Goal: Task Accomplishment & Management: Use online tool/utility

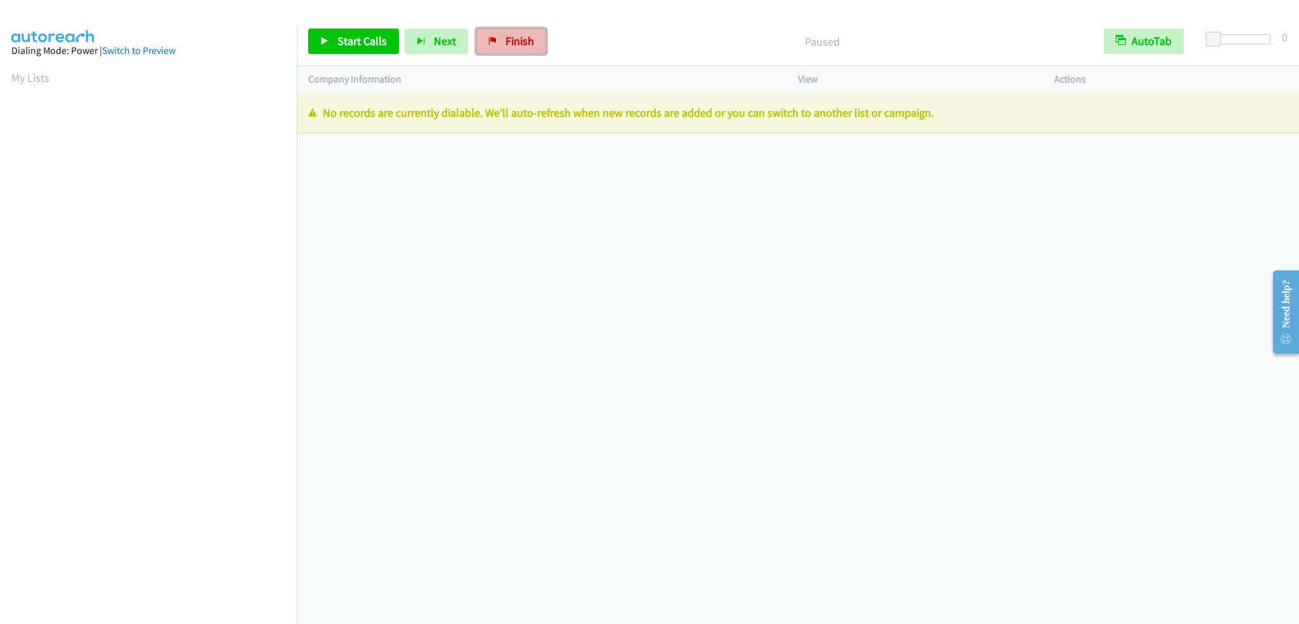
click at [514, 37] on span "Finish" at bounding box center [520, 41] width 29 height 15
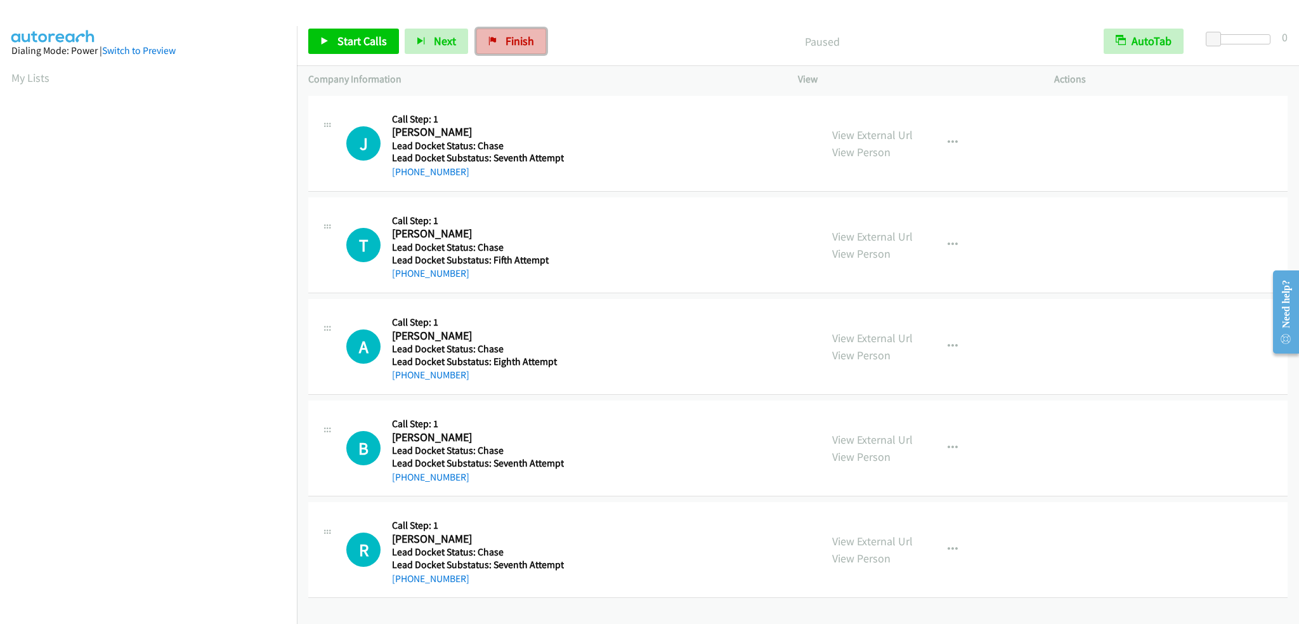
click at [520, 45] on span "Finish" at bounding box center [520, 41] width 29 height 15
